Goal: Transaction & Acquisition: Purchase product/service

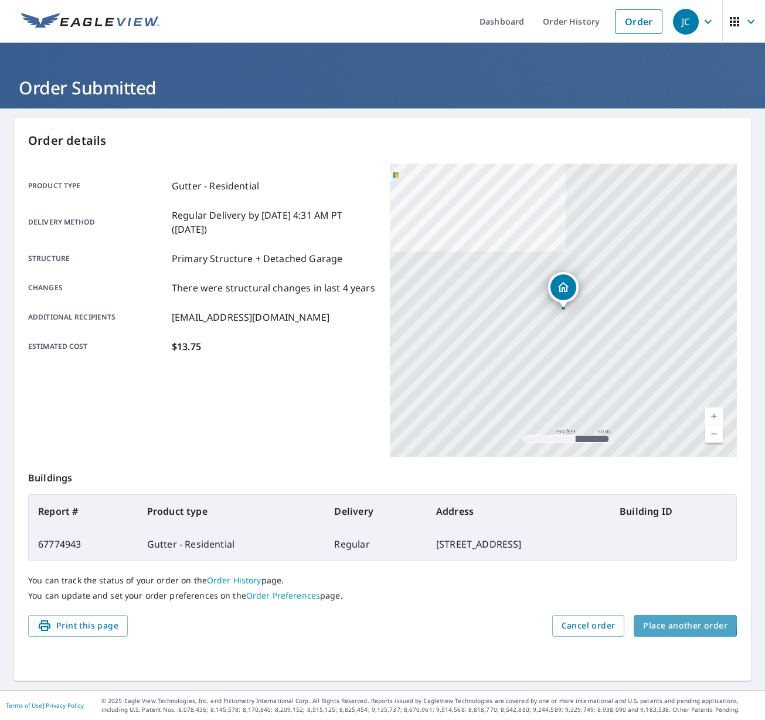
click at [670, 623] on span "Place another order" at bounding box center [685, 625] width 84 height 15
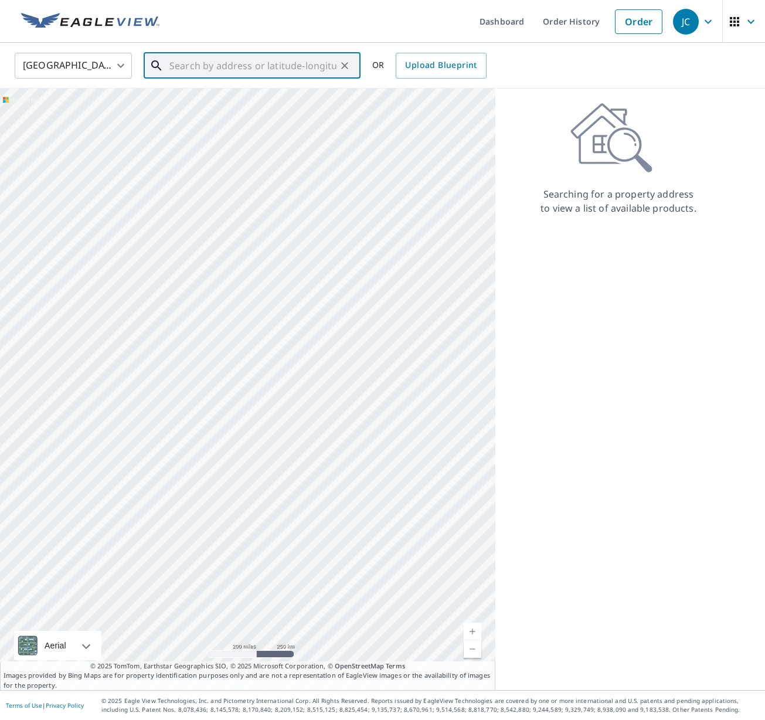
click at [183, 61] on input "text" at bounding box center [252, 65] width 167 height 33
click at [212, 101] on span "[STREET_ADDRESS]" at bounding box center [259, 100] width 184 height 14
type input "[STREET_ADDRESS]"
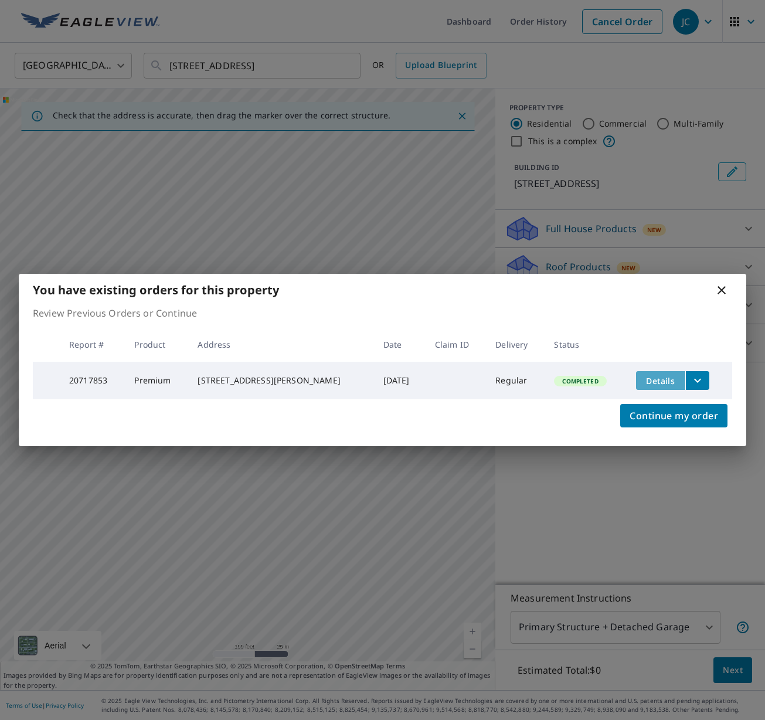
click at [656, 377] on span "Details" at bounding box center [660, 380] width 35 height 11
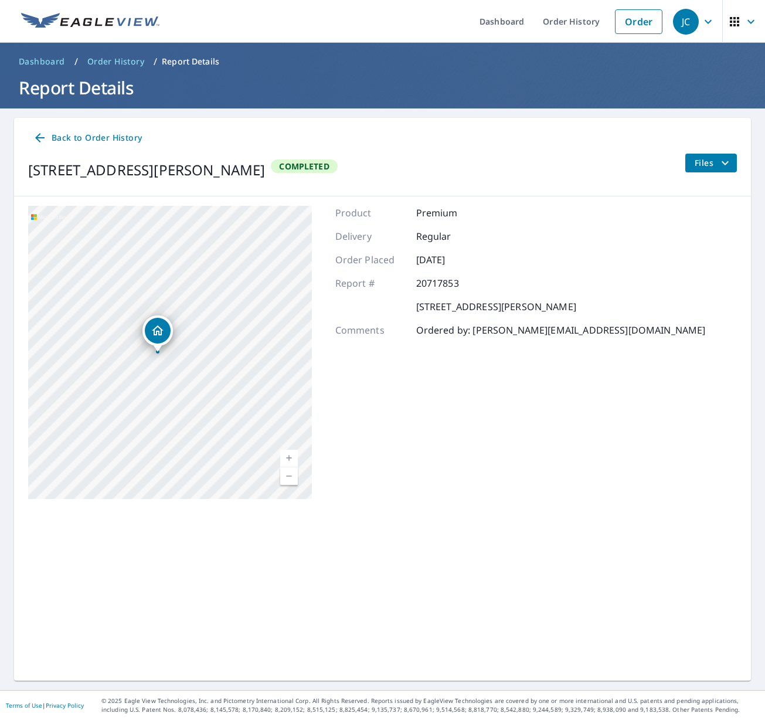
drag, startPoint x: 151, startPoint y: 353, endPoint x: 108, endPoint y: 359, distance: 43.1
click at [101, 356] on div "11 Howard Street Portsmouth, NH 03801" at bounding box center [170, 352] width 284 height 293
drag, startPoint x: 123, startPoint y: 324, endPoint x: 101, endPoint y: 283, distance: 46.7
click at [101, 283] on div "11 Howard Street Portsmouth, NH 03801" at bounding box center [170, 352] width 284 height 293
click at [109, 137] on span "Back to Order History" at bounding box center [87, 138] width 109 height 15
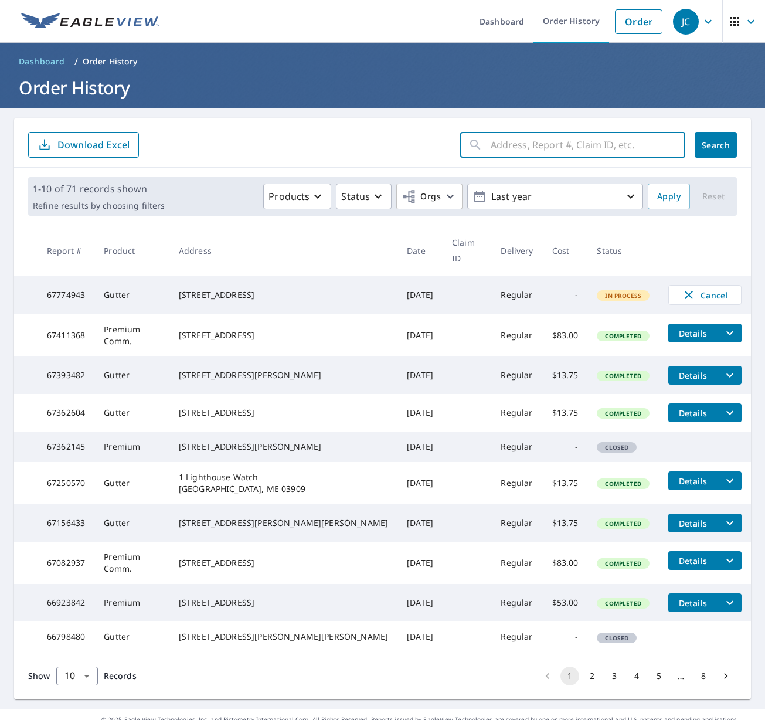
click at [503, 147] on input "text" at bounding box center [587, 144] width 195 height 33
type input "337 Pleasant Street Portsmouth NH"
click at [723, 148] on span "Search" at bounding box center [715, 144] width 23 height 11
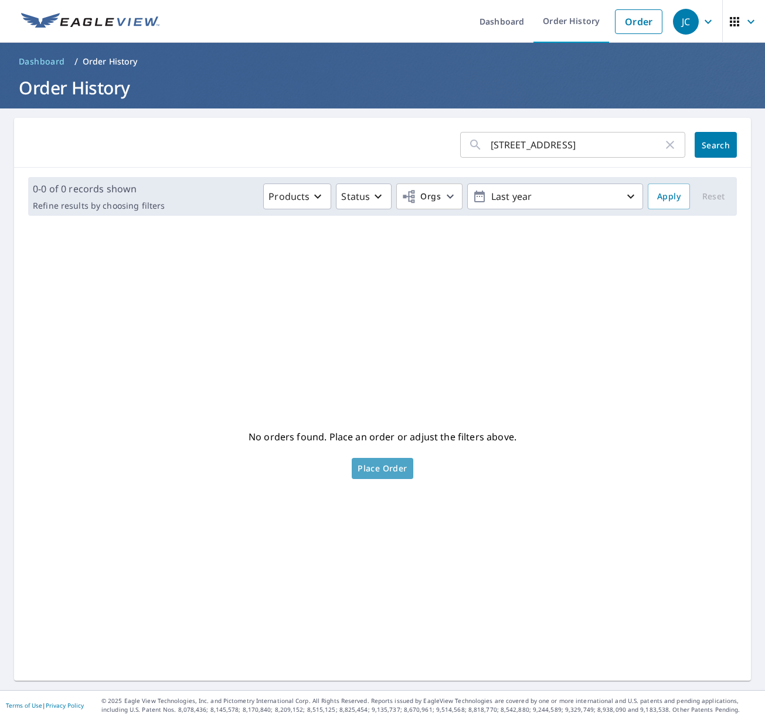
click at [388, 469] on span "Place Order" at bounding box center [381, 468] width 49 height 6
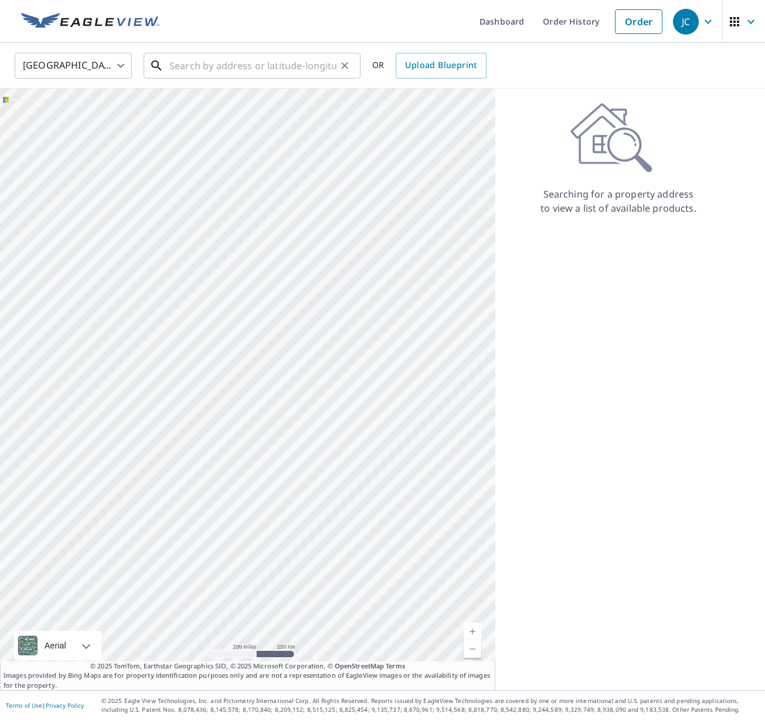
click at [180, 59] on input "text" at bounding box center [252, 65] width 167 height 33
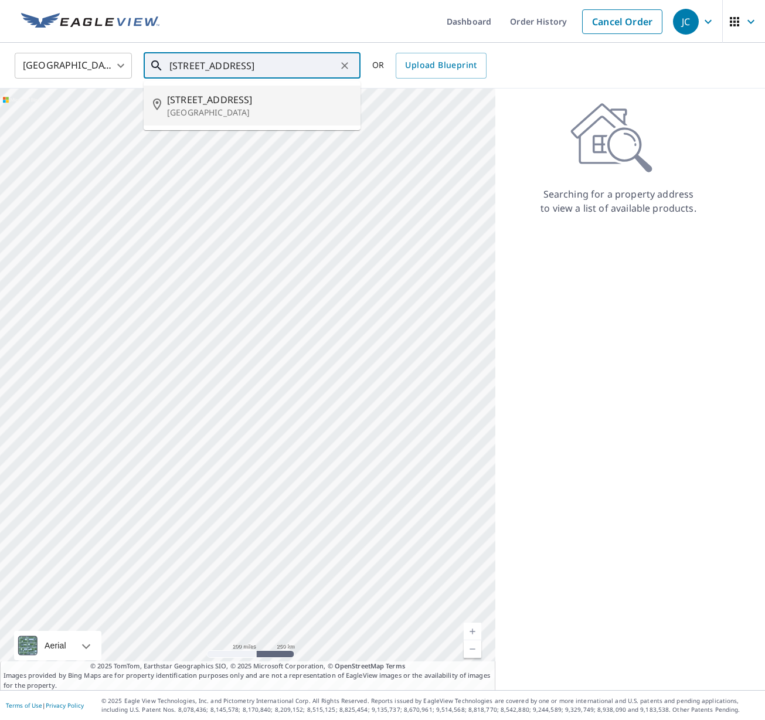
click at [209, 100] on span "[STREET_ADDRESS]" at bounding box center [259, 100] width 184 height 14
type input "[STREET_ADDRESS]"
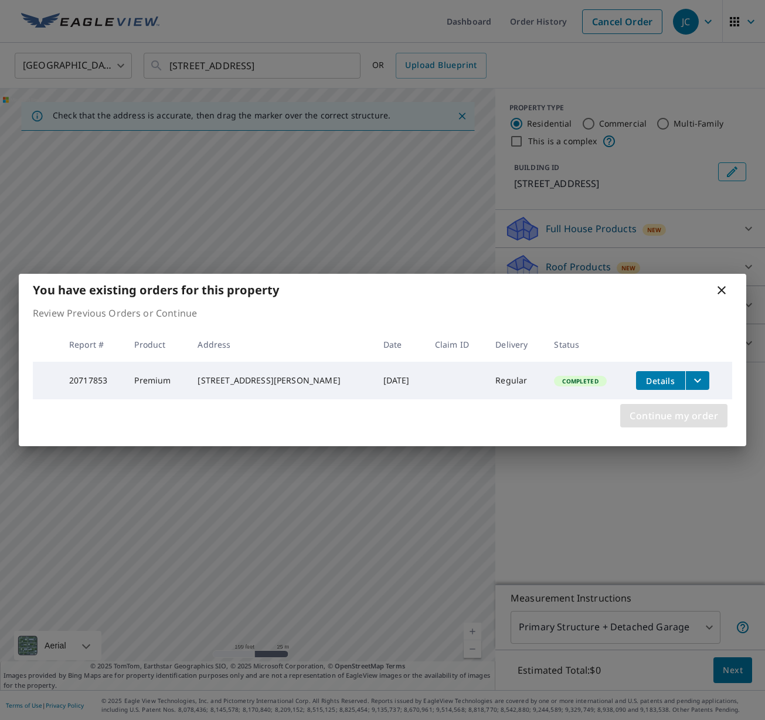
click at [650, 424] on span "Continue my order" at bounding box center [673, 415] width 88 height 16
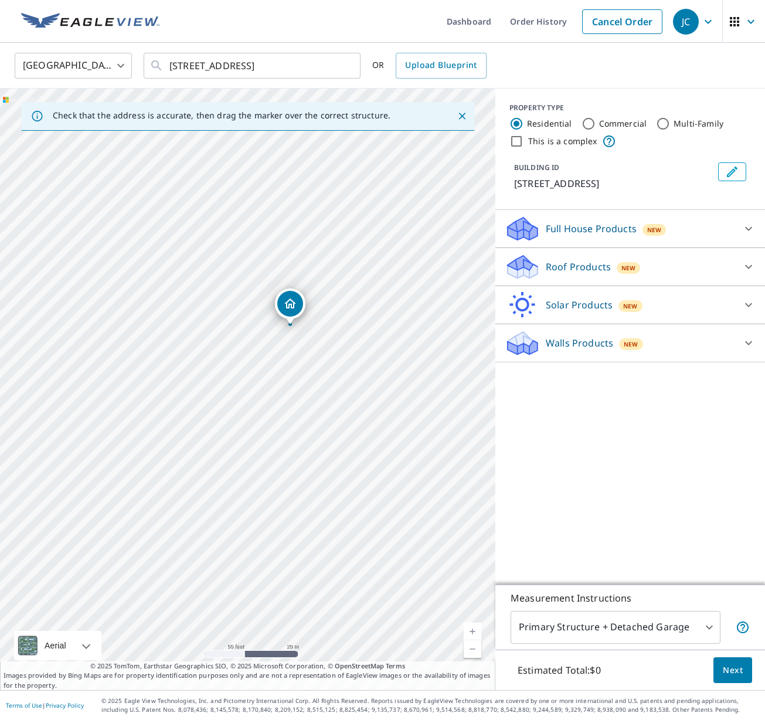
drag, startPoint x: 243, startPoint y: 338, endPoint x: 261, endPoint y: 269, distance: 71.5
click at [261, 269] on div "[STREET_ADDRESS]" at bounding box center [247, 388] width 495 height 601
drag, startPoint x: 313, startPoint y: 278, endPoint x: 311, endPoint y: 303, distance: 25.4
click at [564, 267] on p "Roof Products" at bounding box center [578, 267] width 65 height 14
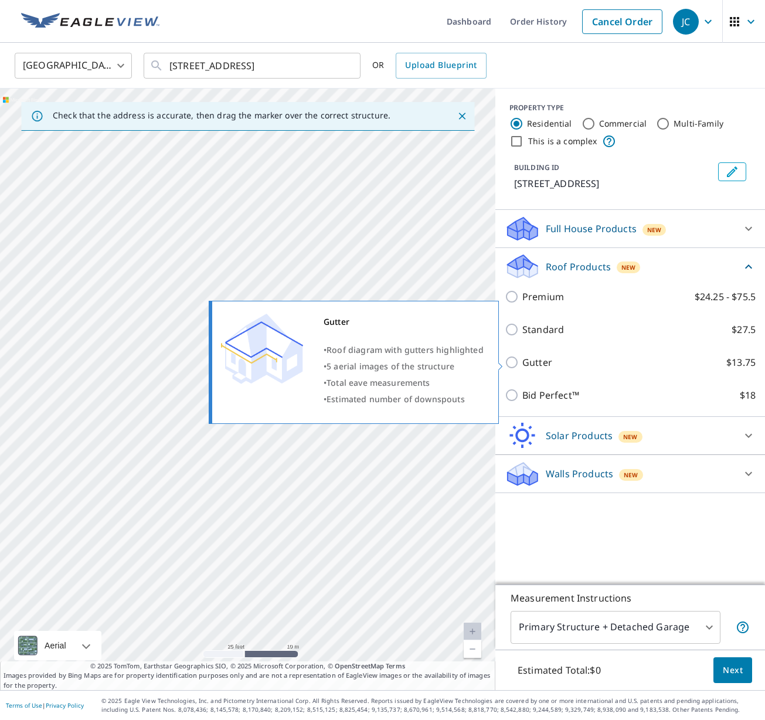
click at [512, 362] on input "Gutter $13.75" at bounding box center [513, 362] width 18 height 14
checkbox input "true"
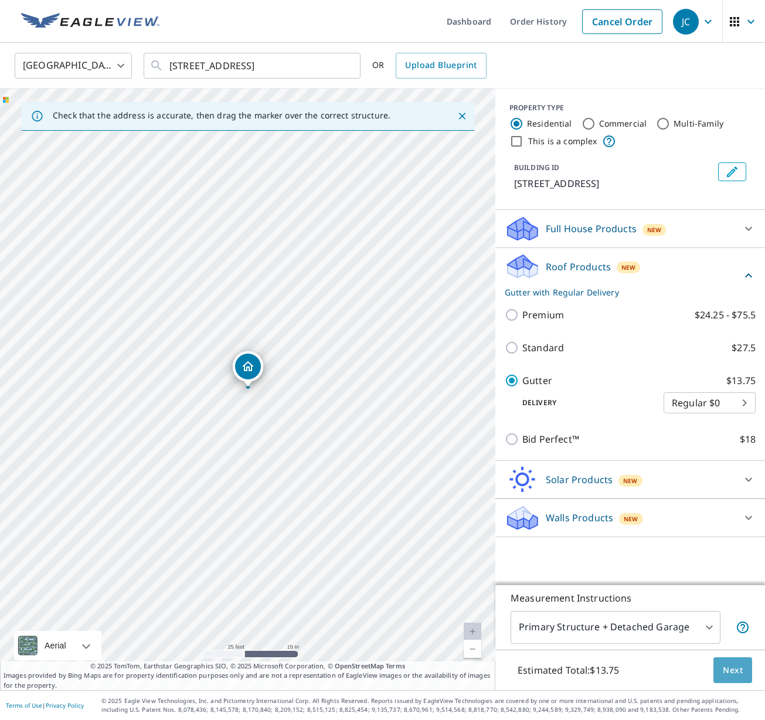
click at [731, 670] on span "Next" at bounding box center [732, 670] width 20 height 15
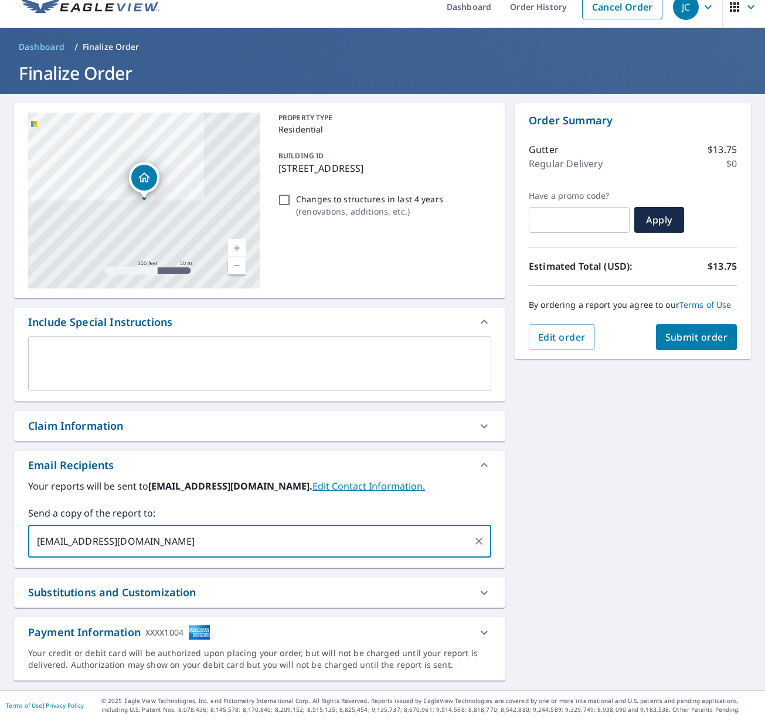
type input "[EMAIL_ADDRESS][DOMAIN_NAME],"
checkbox input "true"
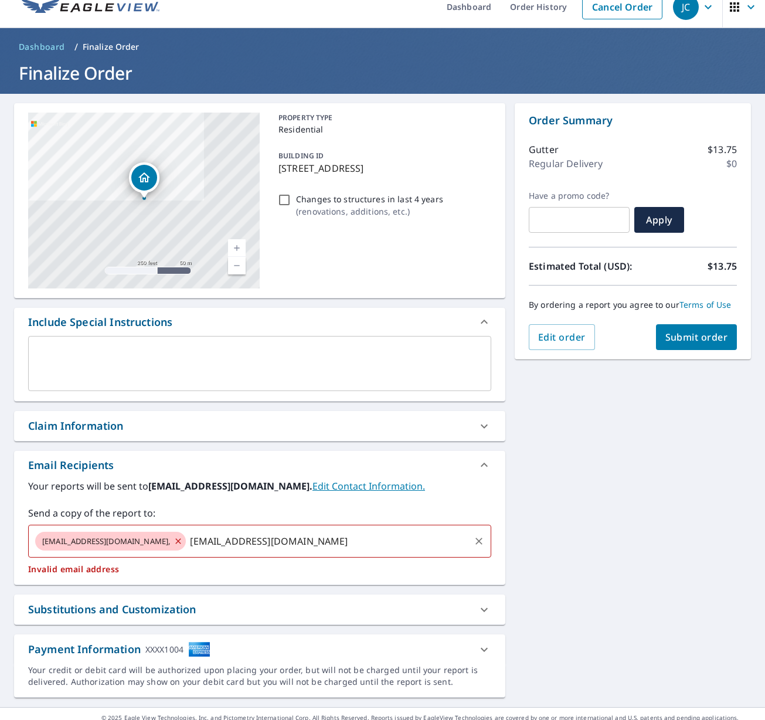
type input "[EMAIL_ADDRESS][DOMAIN_NAME]"
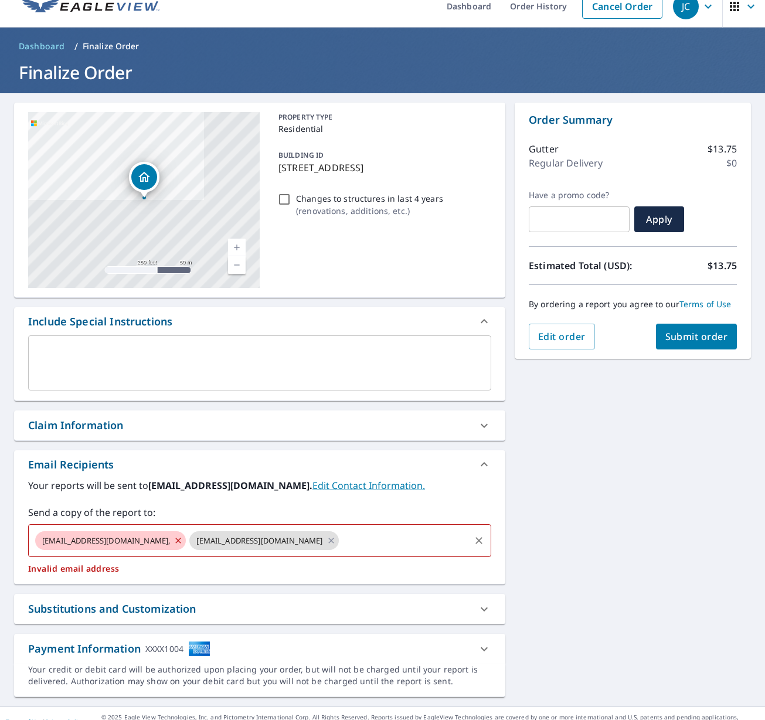
click at [148, 540] on span "[EMAIL_ADDRESS][DOMAIN_NAME]," at bounding box center [106, 540] width 142 height 11
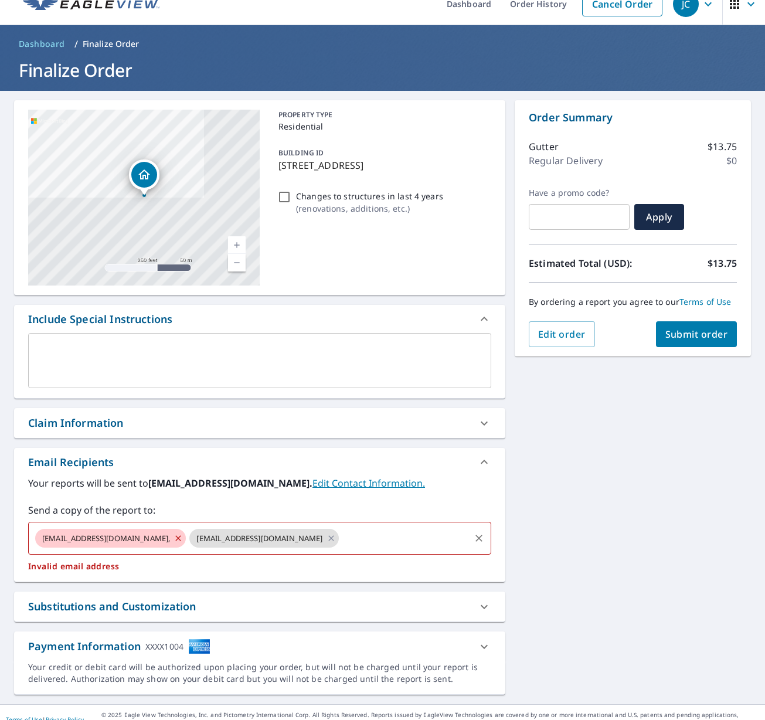
scroll to position [17, 0]
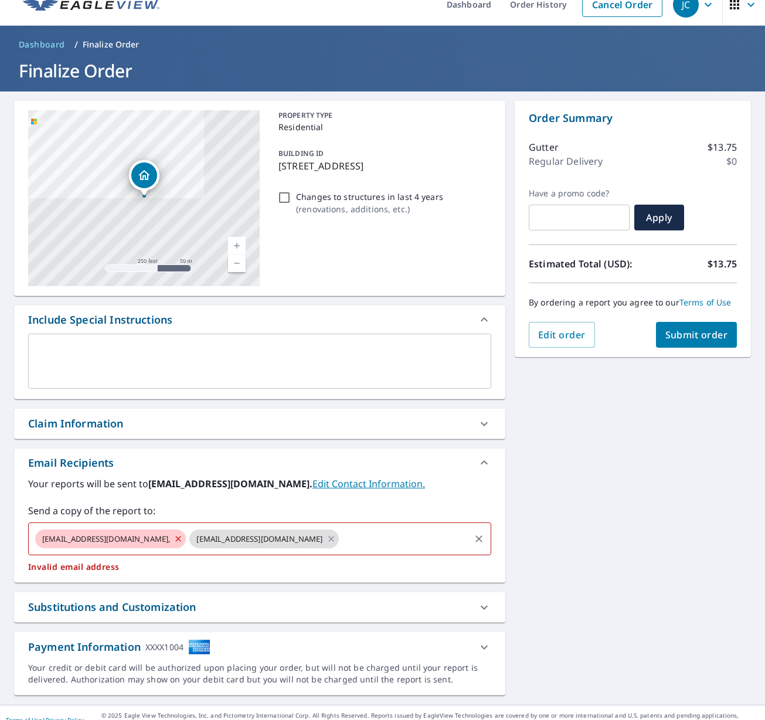
click at [148, 541] on span "[EMAIL_ADDRESS][DOMAIN_NAME]," at bounding box center [106, 538] width 142 height 11
click at [178, 535] on icon at bounding box center [177, 538] width 9 height 13
checkbox input "true"
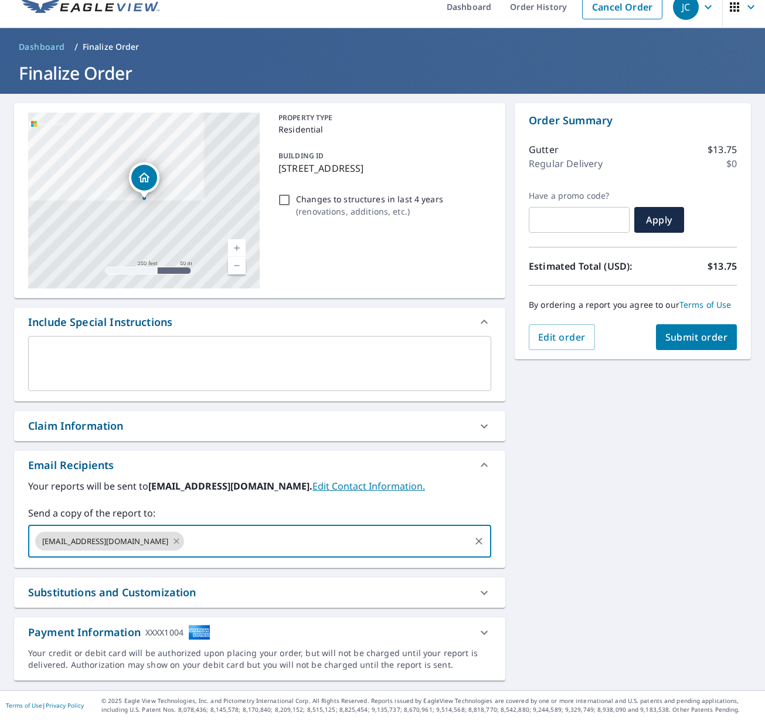
scroll to position [15, 0]
click at [212, 542] on input "text" at bounding box center [327, 541] width 282 height 22
type input "[EMAIL_ADDRESS][DOMAIN_NAME]"
click at [700, 339] on span "Submit order" at bounding box center [696, 336] width 63 height 13
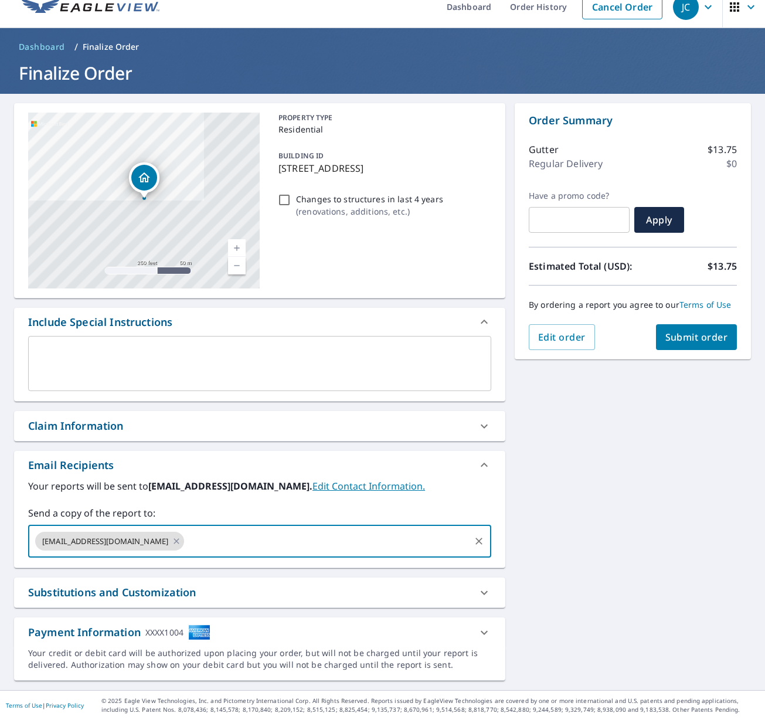
checkbox input "true"
